Goal: Information Seeking & Learning: Learn about a topic

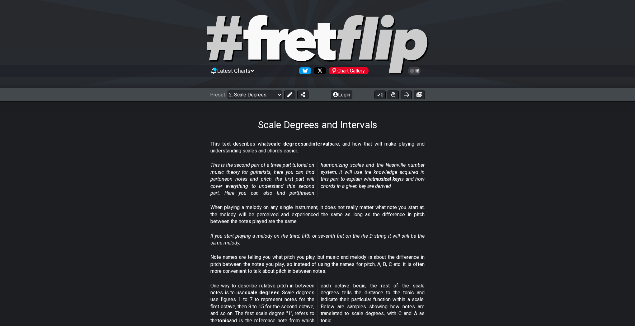
select select "/scale-degrees-and-intervals"
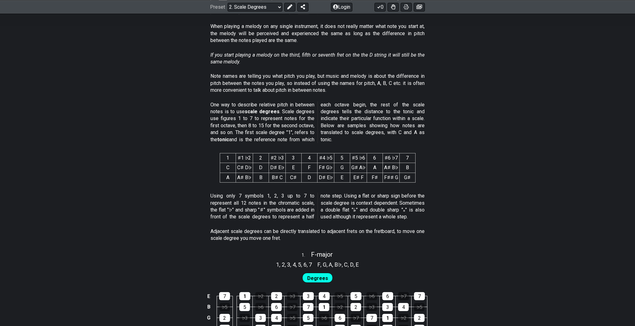
scroll to position [443, 0]
